Goal: Information Seeking & Learning: Learn about a topic

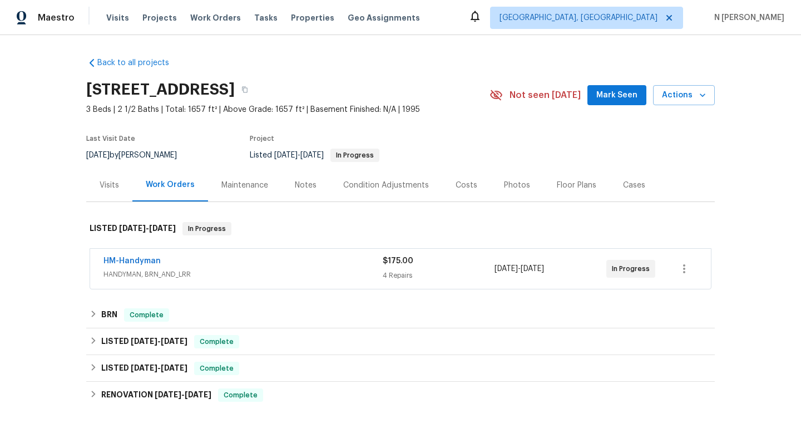
click at [188, 262] on div "HM-Handyman" at bounding box center [242, 261] width 279 height 13
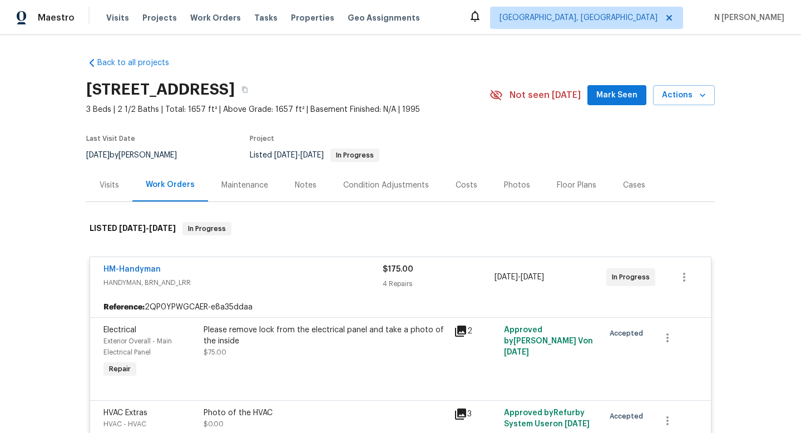
click at [111, 177] on div "Visits" at bounding box center [109, 185] width 46 height 33
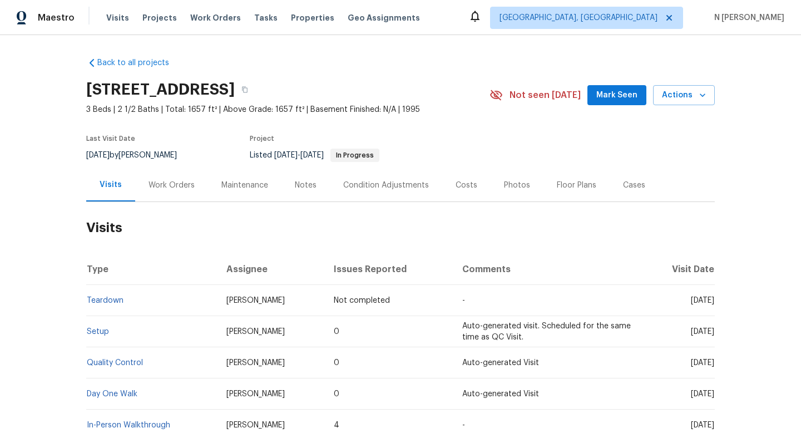
click at [171, 178] on div "Work Orders" at bounding box center [171, 185] width 73 height 33
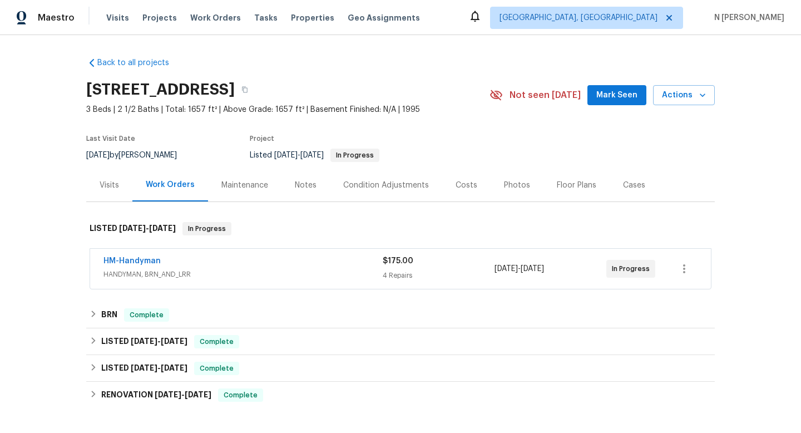
click at [184, 265] on div "HM-Handyman" at bounding box center [242, 261] width 279 height 13
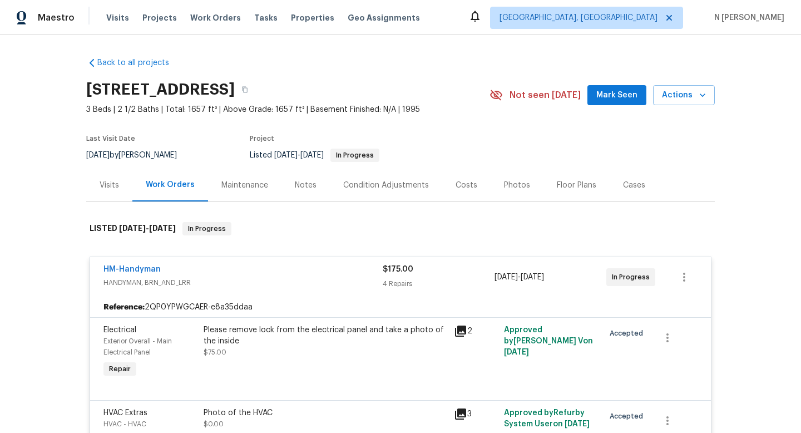
click at [731, 50] on div "Back to all projects 1442 Calle Goya, Oceanside, CA 92056 3 Beds | 2 1/2 Baths …" at bounding box center [400, 234] width 801 height 398
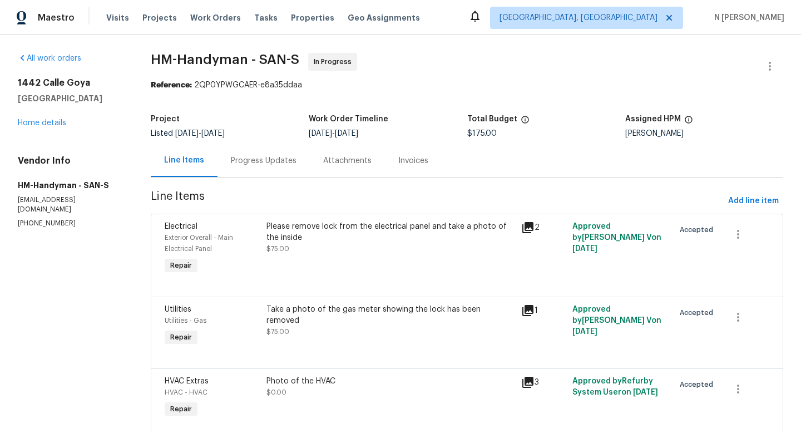
scroll to position [112, 0]
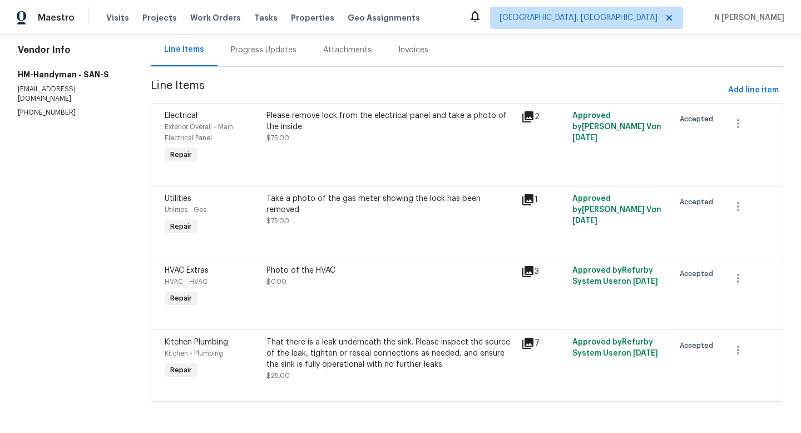
click at [380, 202] on div "Take a photo of the gas meter showing the lock has been removed" at bounding box center [390, 204] width 248 height 22
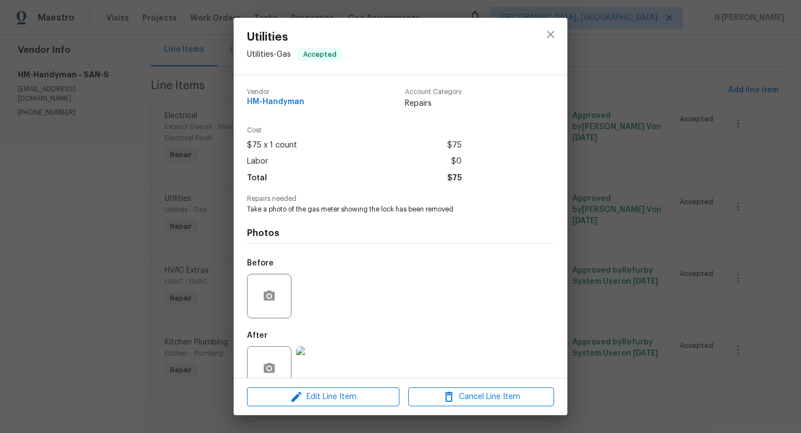
scroll to position [24, 0]
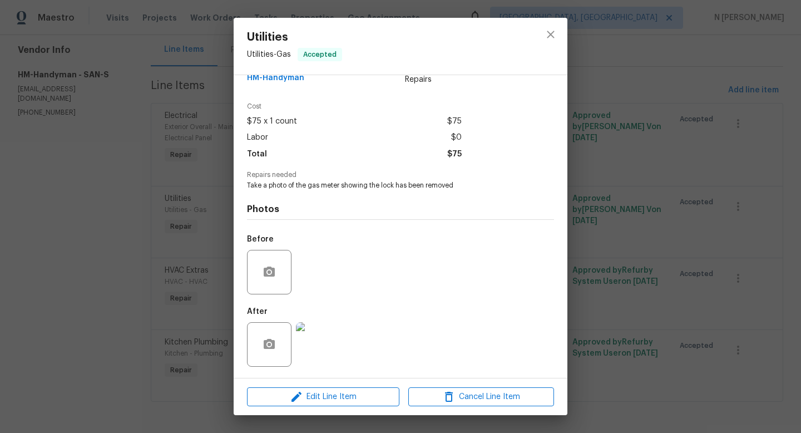
click at [322, 340] on img at bounding box center [318, 344] width 44 height 44
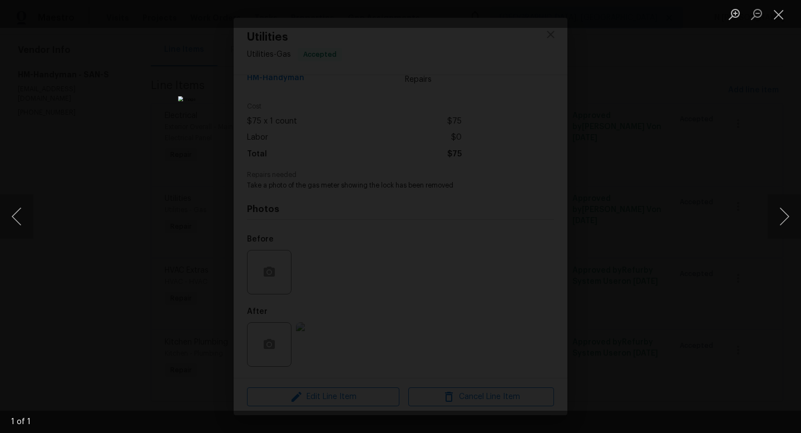
click at [191, 116] on div "Lightbox" at bounding box center [400, 216] width 801 height 433
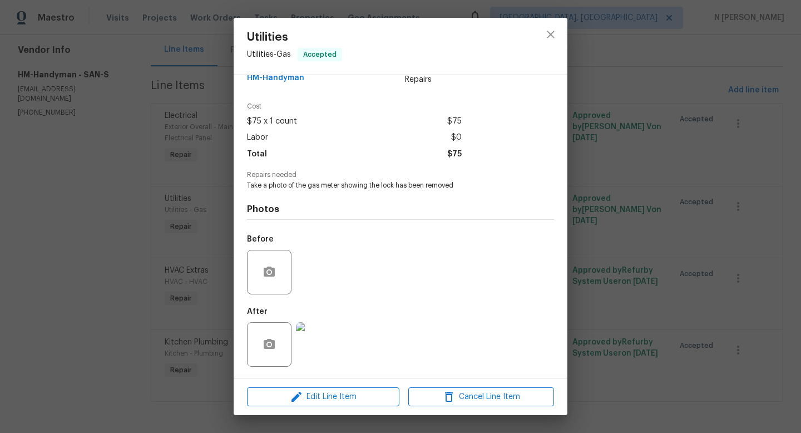
click at [318, 341] on img at bounding box center [318, 344] width 44 height 44
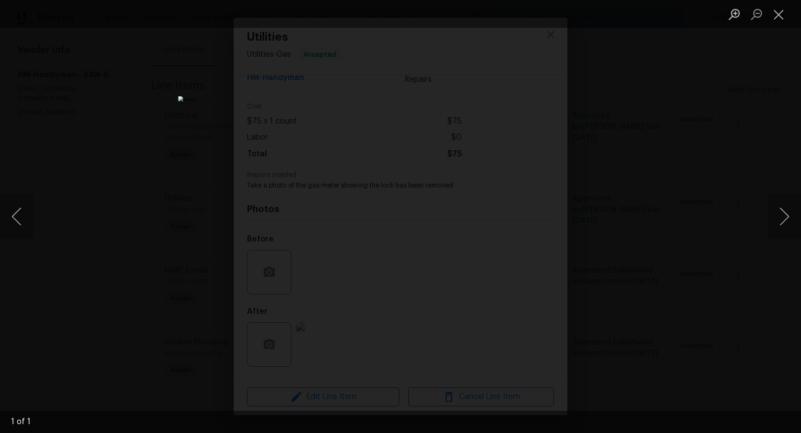
click at [303, 208] on img "Lightbox" at bounding box center [400, 216] width 445 height 240
click at [729, 13] on button "Zoom in" at bounding box center [734, 13] width 22 height 19
click at [598, 243] on img "Lightbox" at bounding box center [493, 293] width 1795 height 969
click at [474, 271] on img "Lightbox" at bounding box center [597, 259] width 1795 height 969
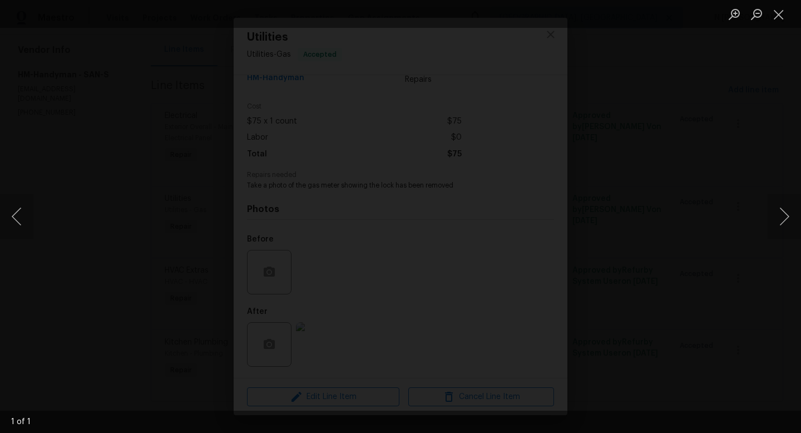
click at [539, 204] on img "Lightbox" at bounding box center [558, 381] width 1795 height 969
click at [778, 21] on button "Close lightbox" at bounding box center [778, 13] width 22 height 19
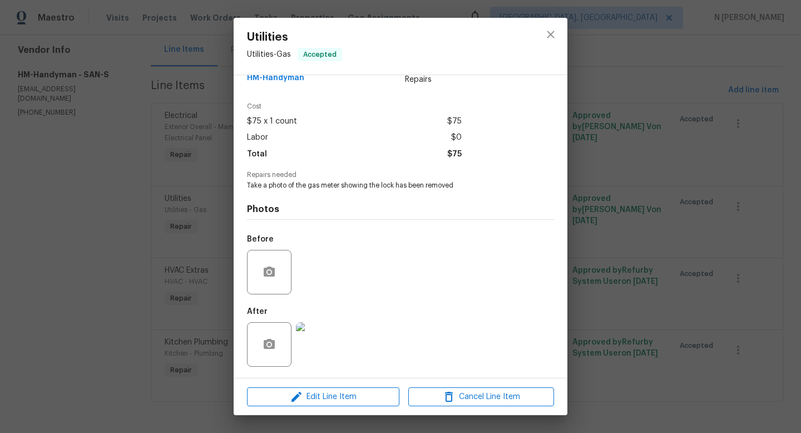
click at [401, 194] on div "Photos Before After" at bounding box center [400, 281] width 307 height 183
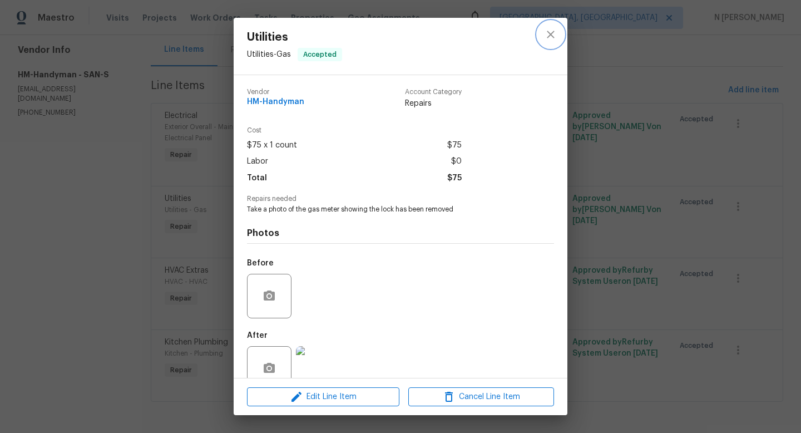
click at [549, 39] on icon "close" at bounding box center [550, 34] width 13 height 13
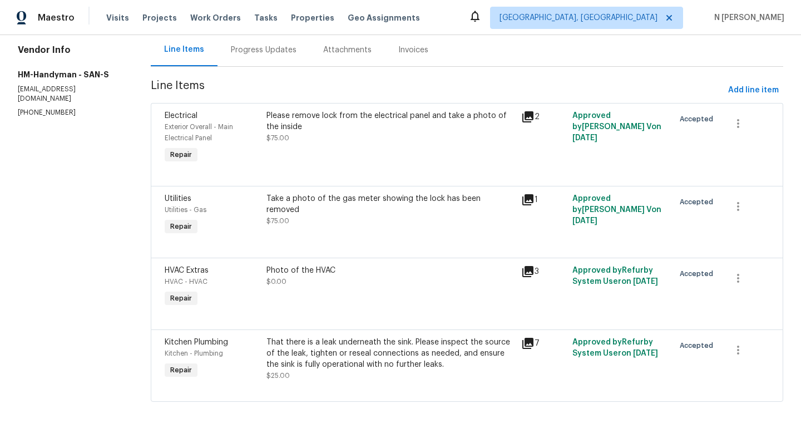
click at [474, 114] on div "Please remove lock from the electrical panel and take a photo of the inside" at bounding box center [390, 121] width 248 height 22
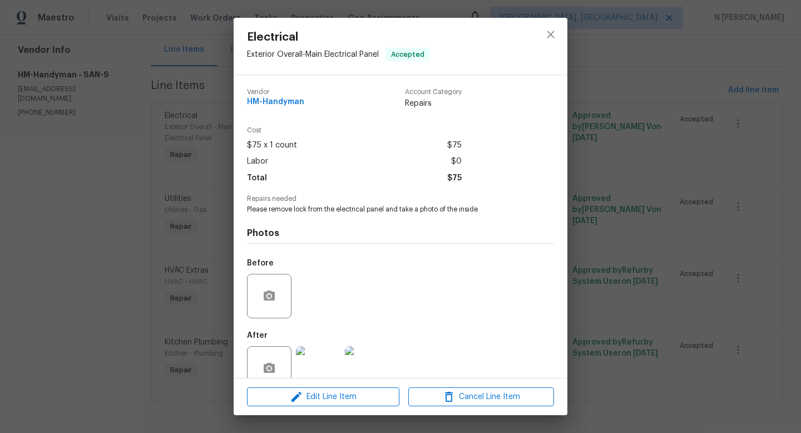
scroll to position [24, 0]
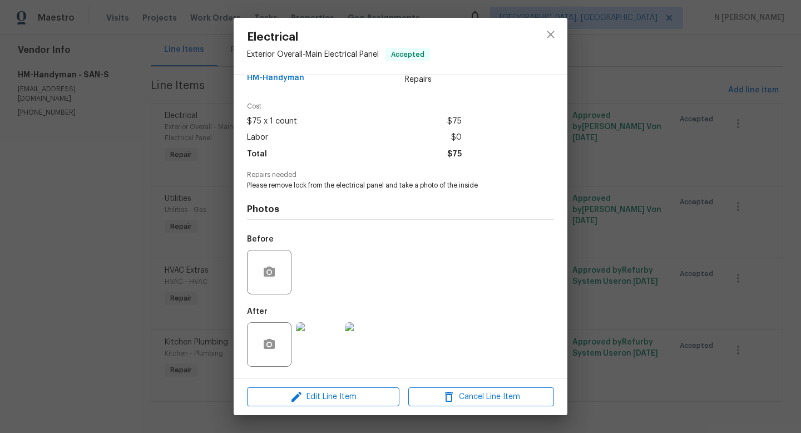
click at [315, 349] on img at bounding box center [318, 344] width 44 height 44
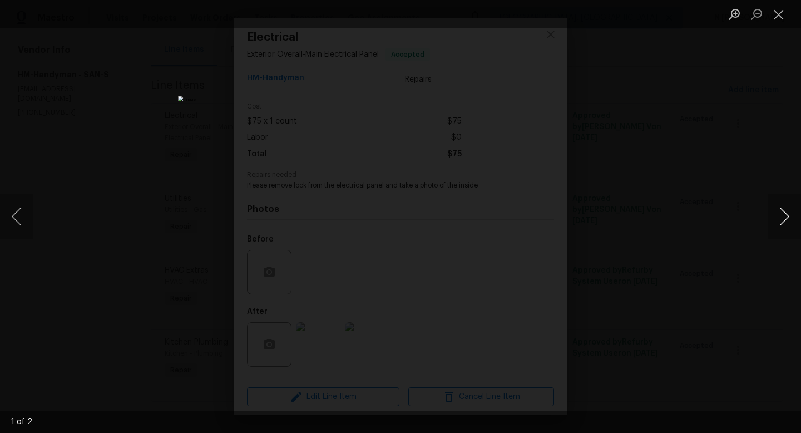
click at [777, 215] on button "Next image" at bounding box center [783, 216] width 33 height 44
click at [174, 205] on div "Lightbox" at bounding box center [400, 216] width 801 height 433
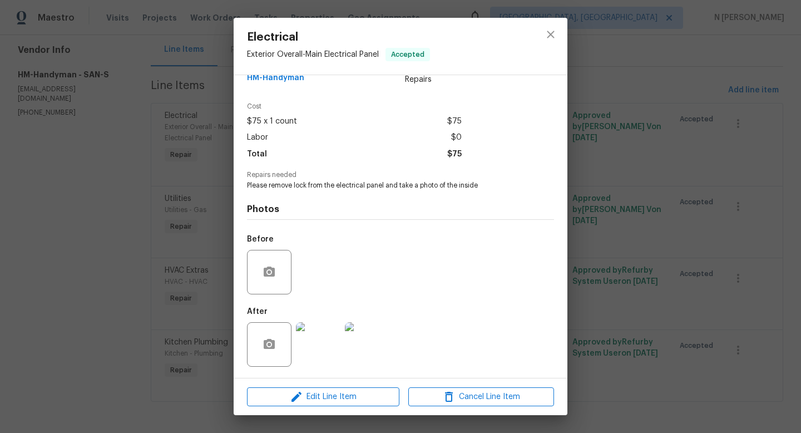
click at [175, 204] on div "Electrical Exterior Overall - Main Electrical Panel Accepted Vendor HM-Handyman…" at bounding box center [400, 216] width 801 height 433
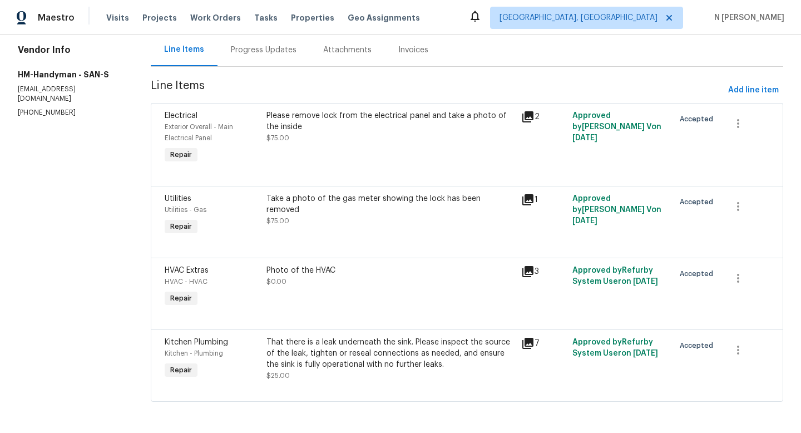
click at [336, 358] on div "That there is a leak underneath the sink. Please inspect the source of the leak…" at bounding box center [390, 352] width 248 height 33
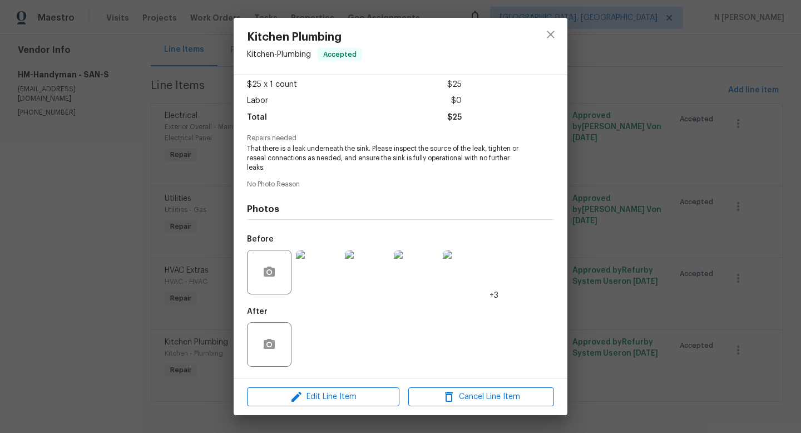
scroll to position [59, 0]
click at [174, 344] on div "Kitchen Plumbing Kitchen - Plumbing Accepted Vendor HM-Handyman Account Categor…" at bounding box center [400, 216] width 801 height 433
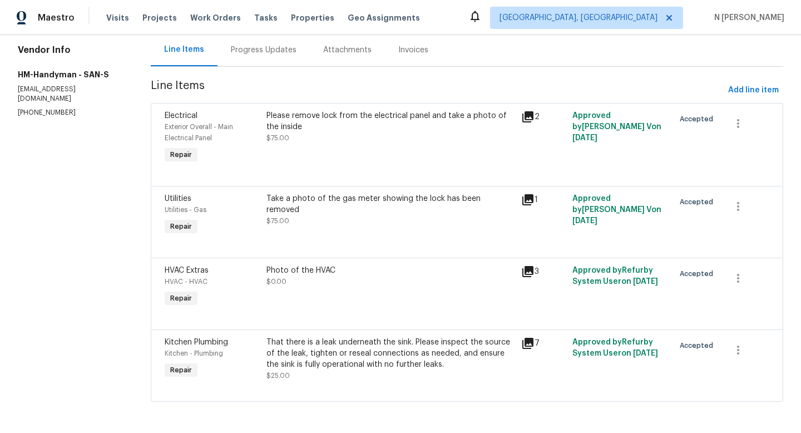
click at [311, 266] on div "Photo of the HVAC" at bounding box center [390, 270] width 248 height 11
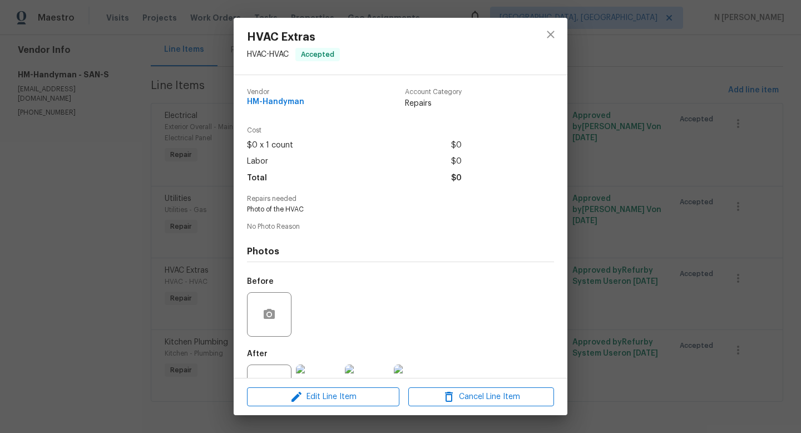
scroll to position [42, 0]
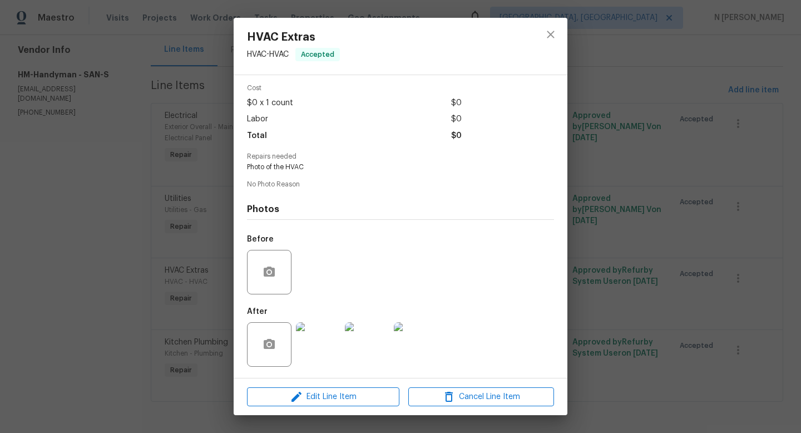
click at [219, 328] on div "HVAC Extras HVAC - HVAC Accepted Vendor HM-Handyman Account Category Repairs Co…" at bounding box center [400, 216] width 801 height 433
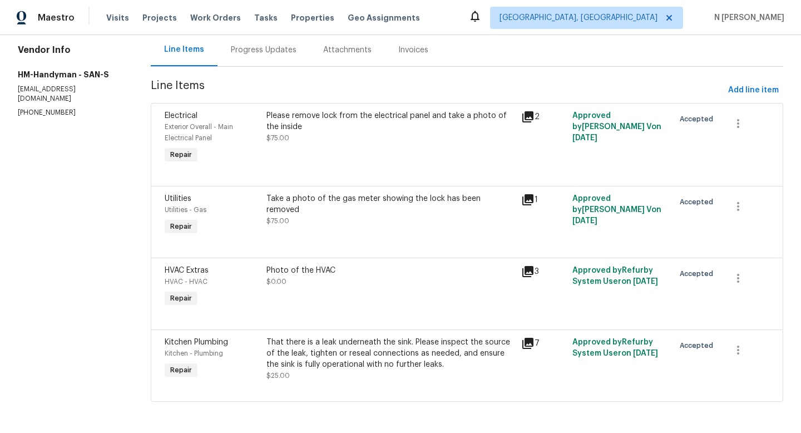
click at [392, 146] on div "Please remove lock from the electrical panel and take a photo of the inside $75…" at bounding box center [390, 138] width 255 height 62
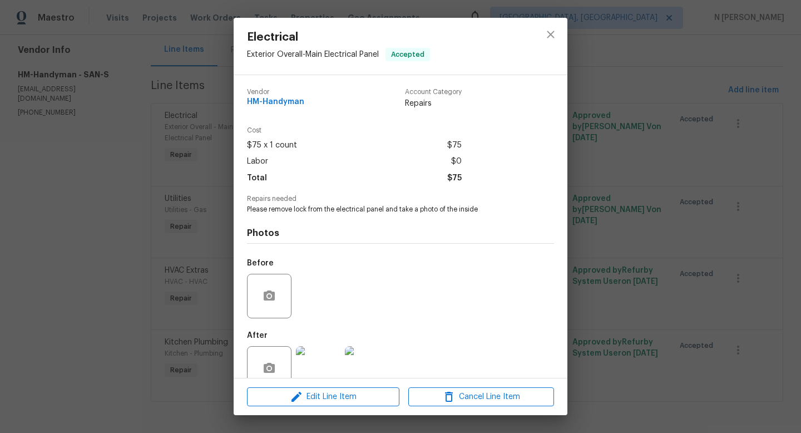
scroll to position [24, 0]
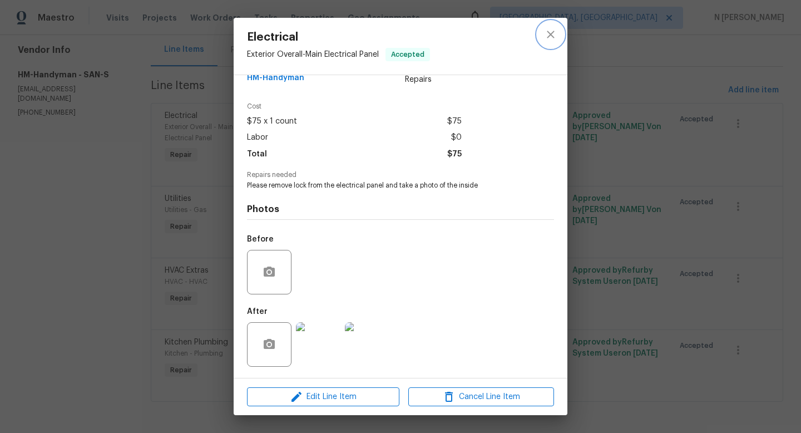
click at [553, 43] on button "close" at bounding box center [550, 34] width 27 height 27
